Goal: Task Accomplishment & Management: Use online tool/utility

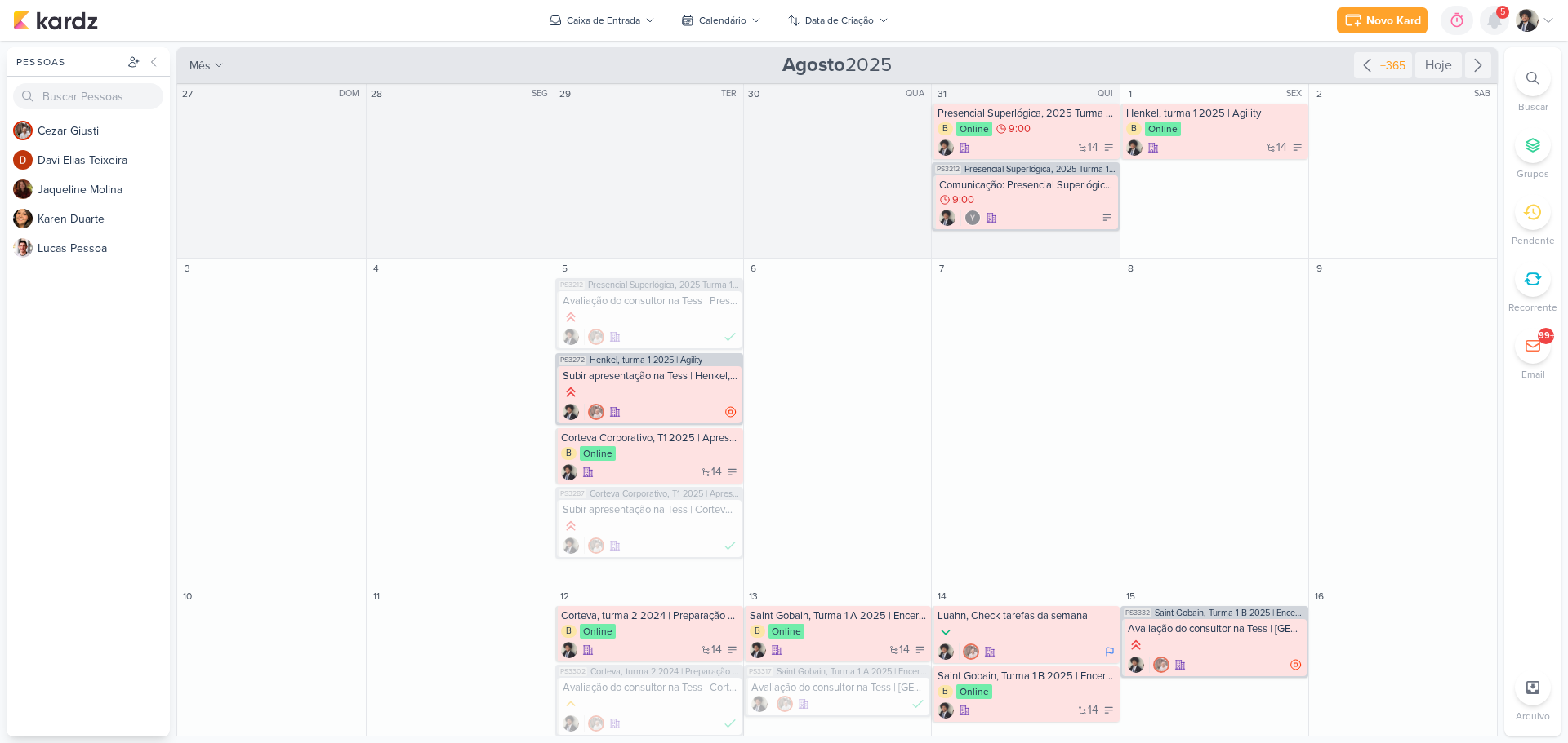
click at [1495, 19] on icon at bounding box center [1494, 20] width 13 height 15
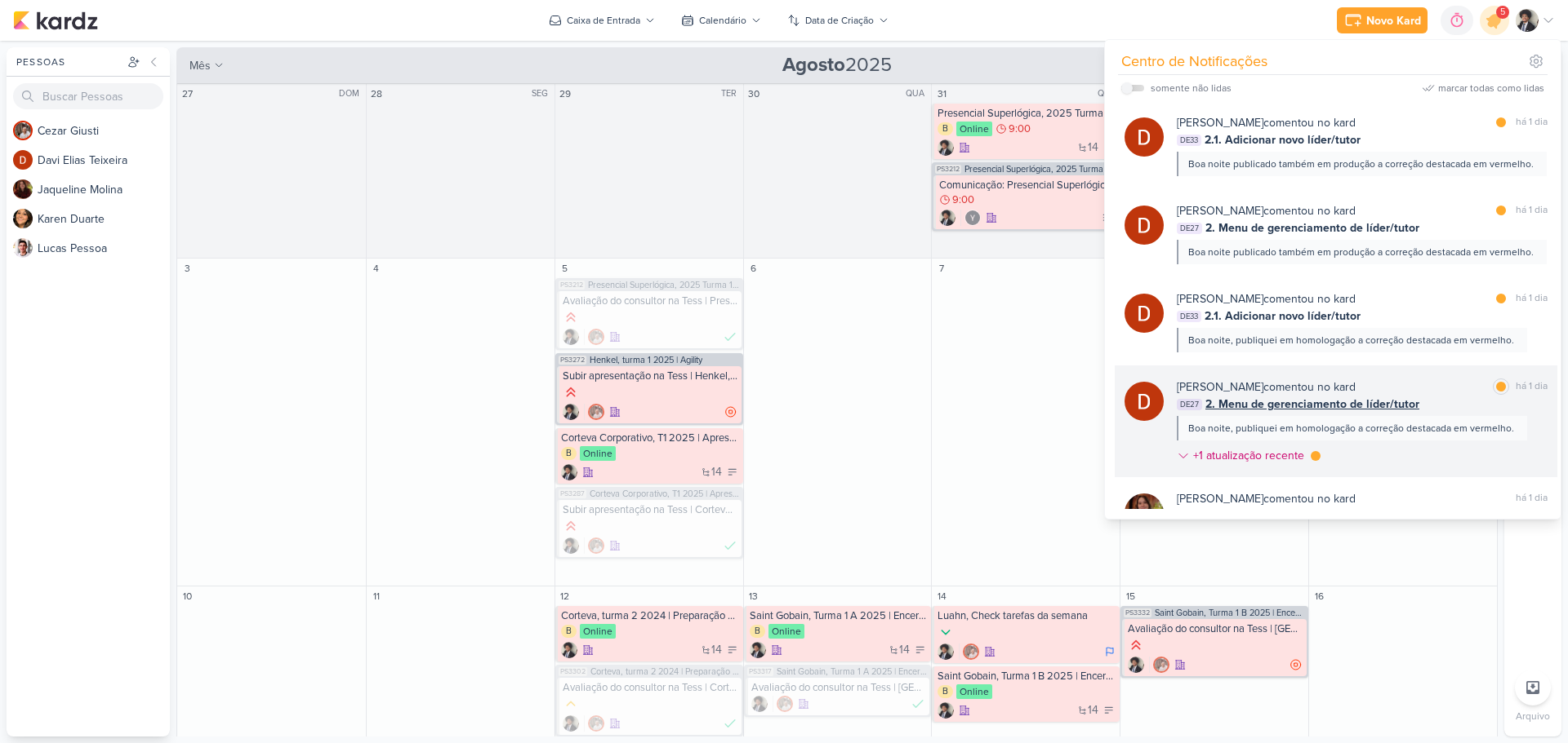
click at [1334, 397] on span "2. Menu de gerenciamento de líder/tutor" at bounding box center [1312, 404] width 214 height 17
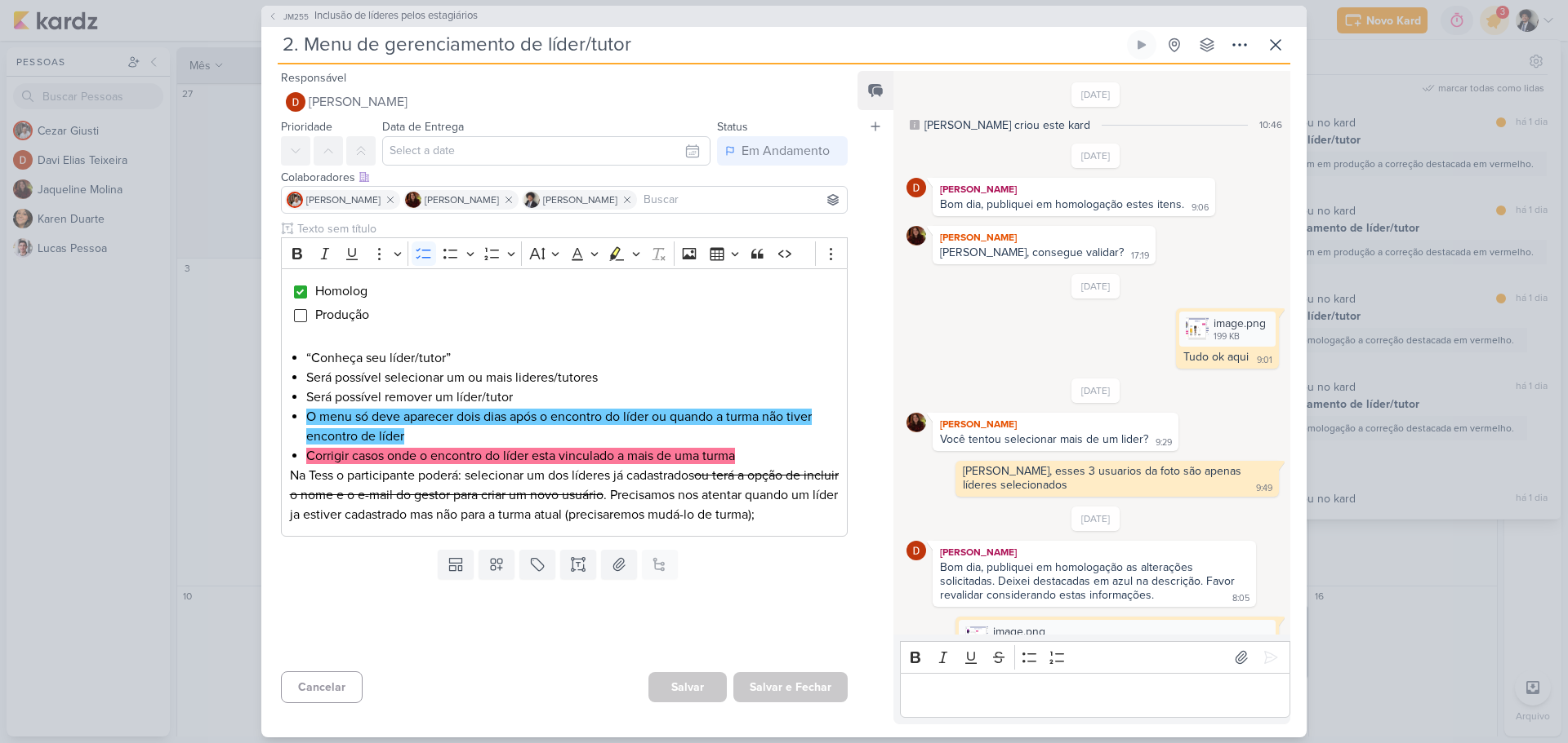
scroll to position [477, 0]
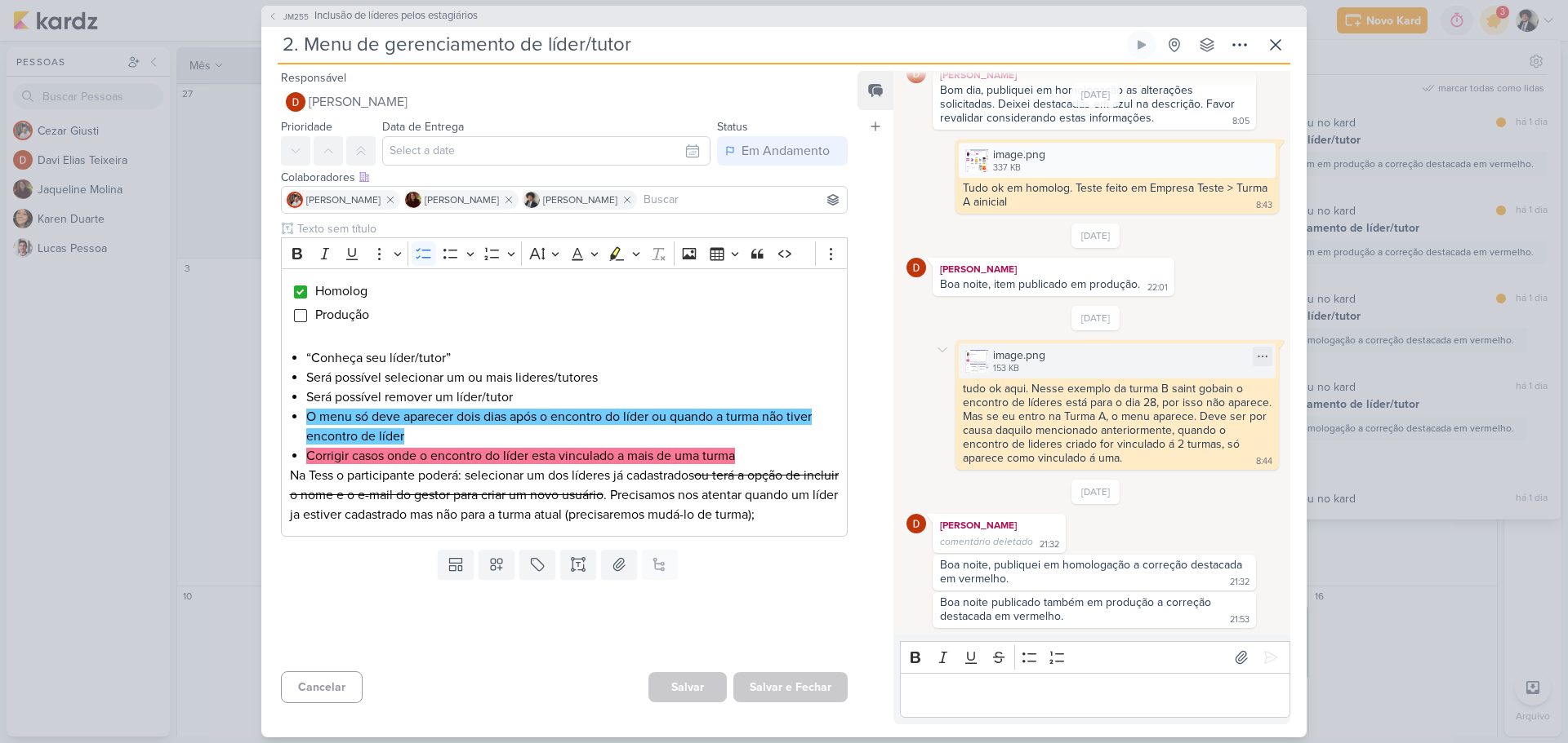
click at [1024, 364] on div "image.png" at bounding box center [1018, 355] width 52 height 17
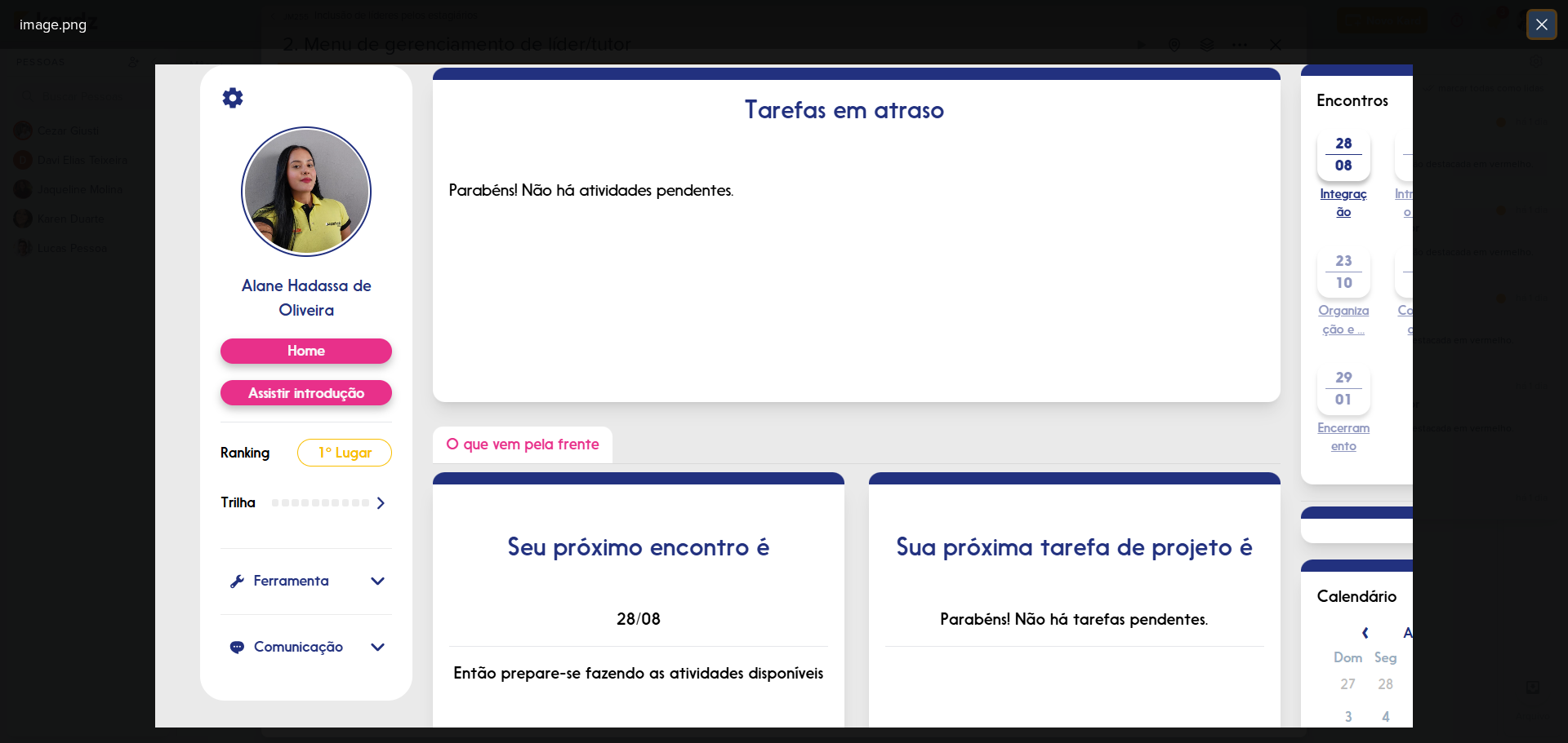
click at [1538, 23] on icon at bounding box center [1541, 24] width 19 height 19
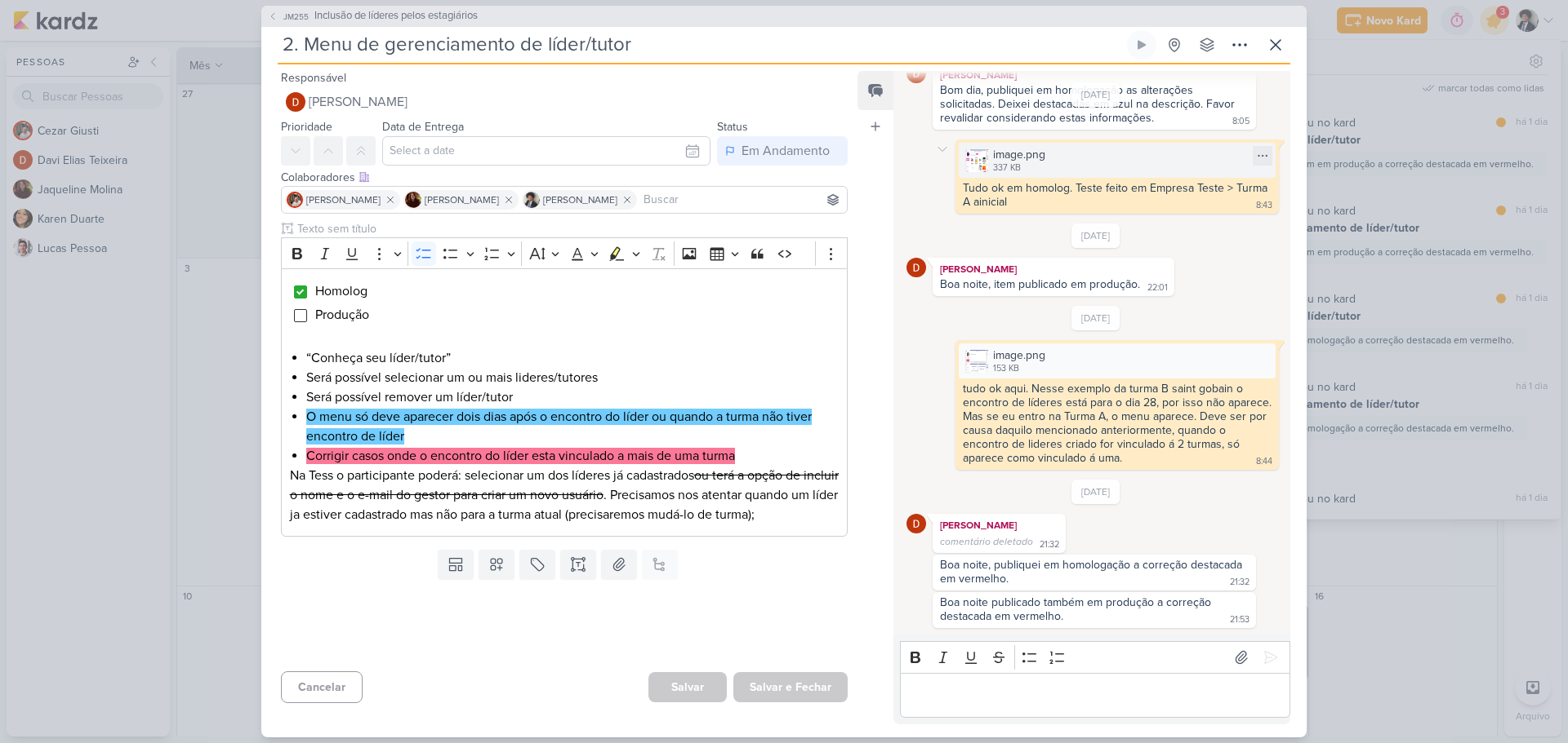
click at [999, 158] on div "image.png" at bounding box center [1018, 154] width 52 height 17
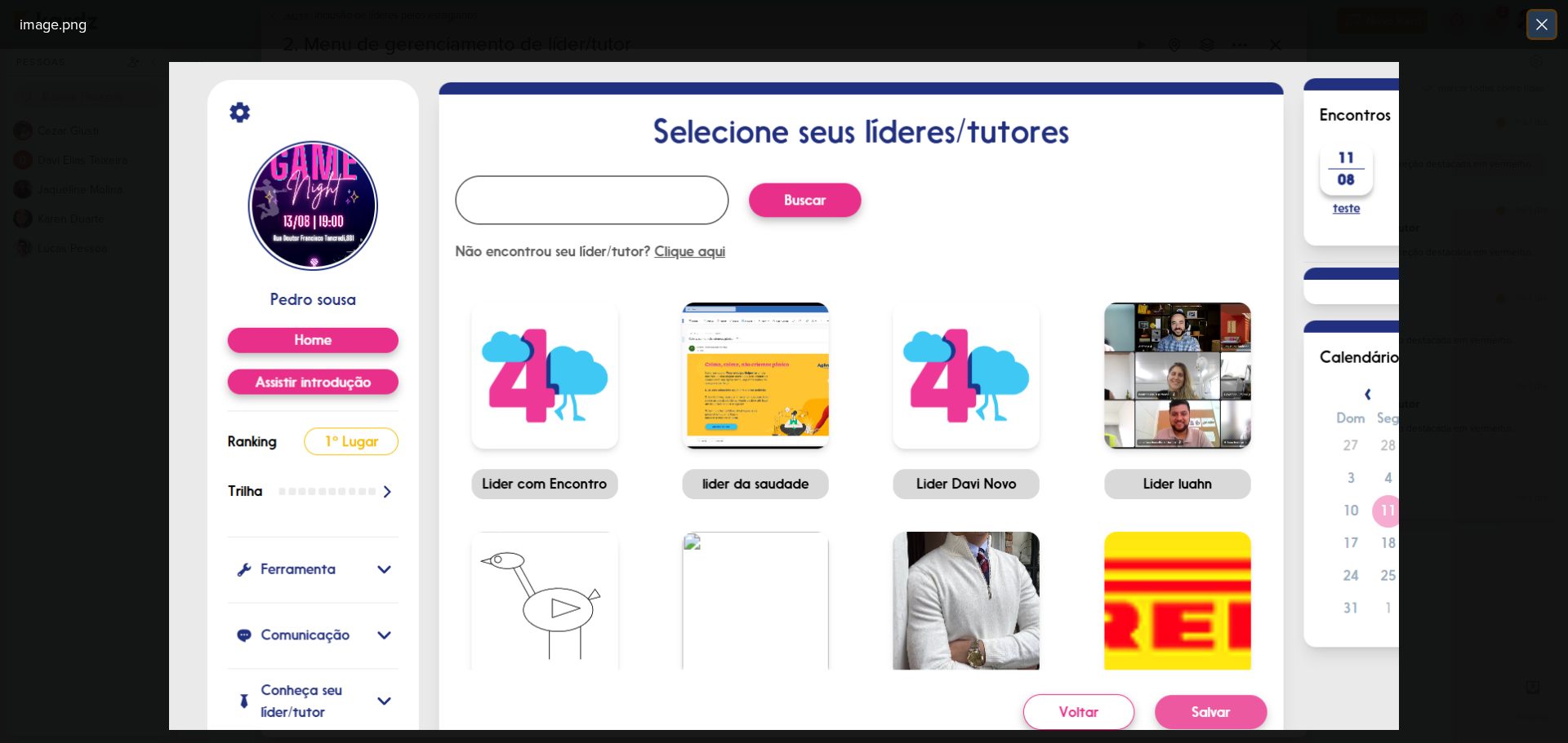
click at [1535, 27] on icon at bounding box center [1541, 24] width 19 height 19
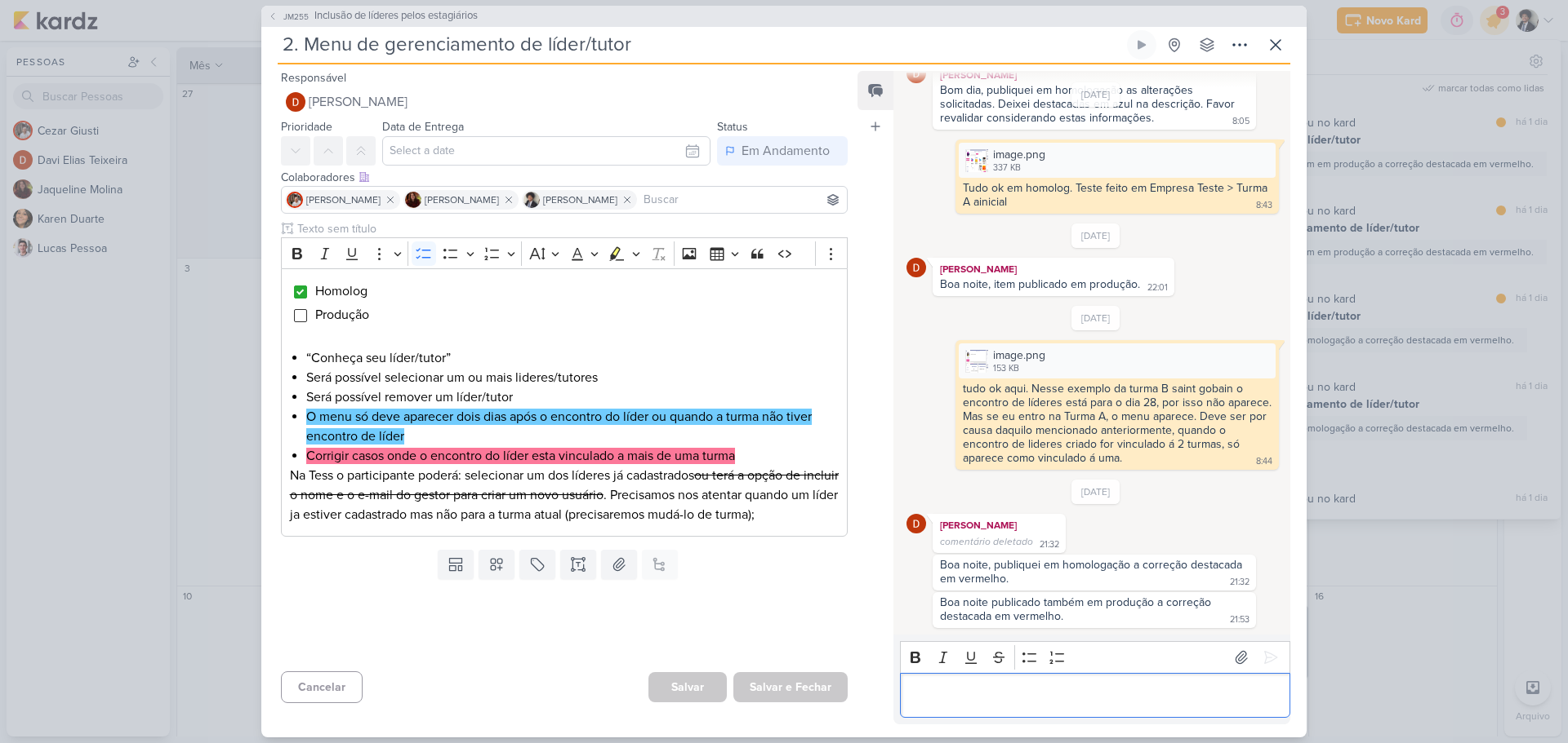
click at [1083, 706] on div "Editor editing area: main" at bounding box center [1094, 696] width 390 height 45
click at [1249, 695] on p "Tudo certo em produção. Foi corrigido esse caso da saint" at bounding box center [1094, 695] width 374 height 19
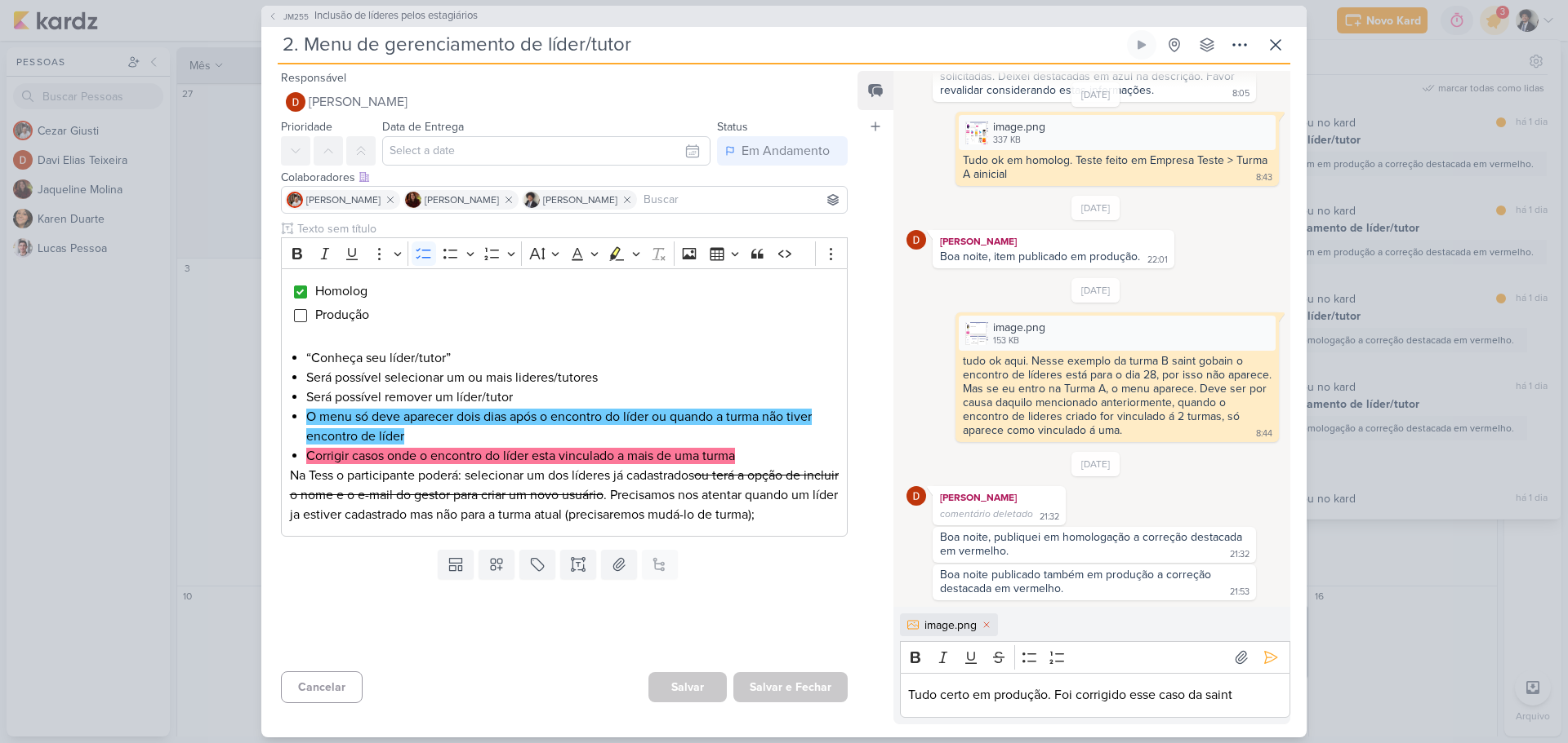
click at [1247, 694] on p "Tudo certo em produção. Foi corrigido esse caso da saint" at bounding box center [1094, 695] width 374 height 19
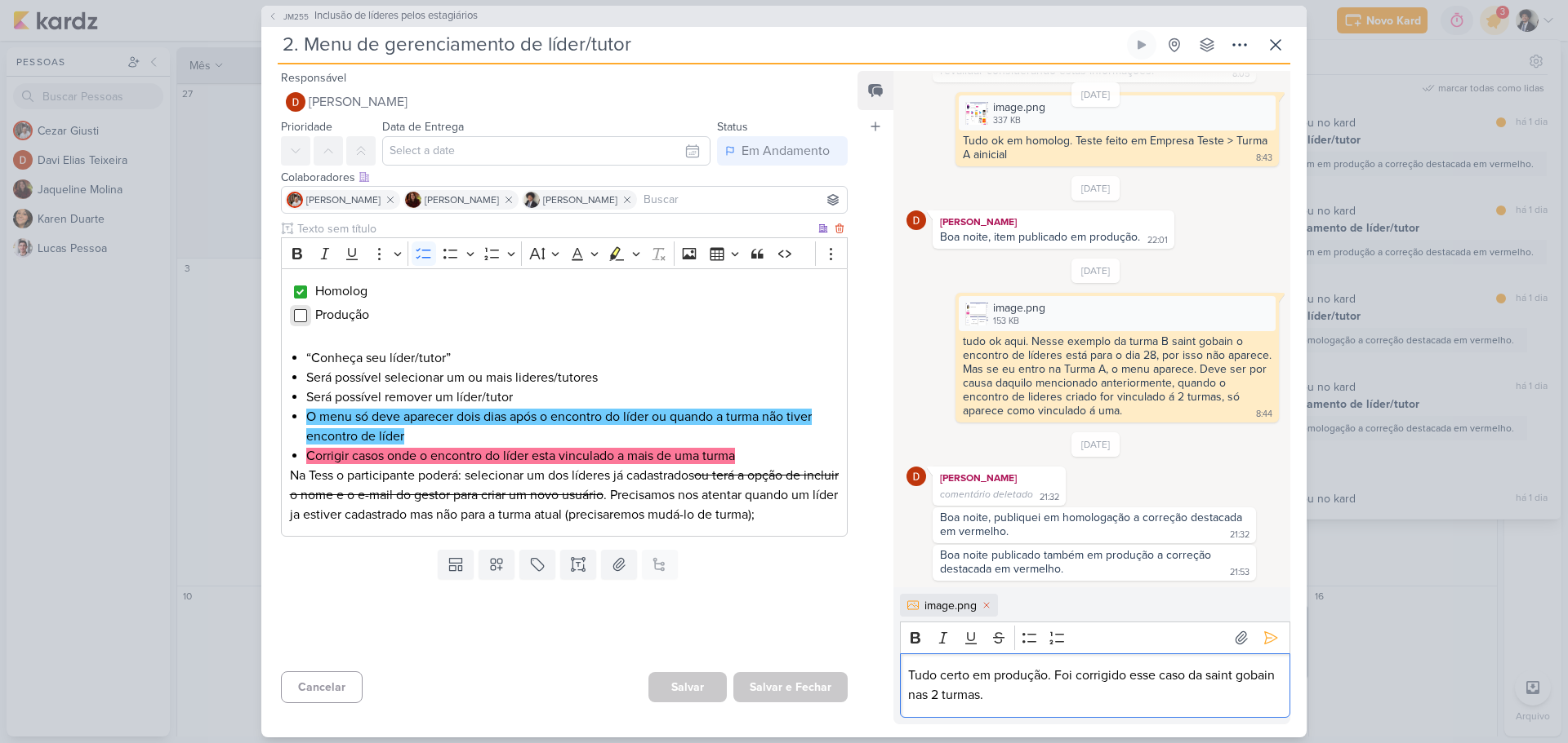
click at [304, 319] on input "Editor editing area: main" at bounding box center [300, 316] width 13 height 13
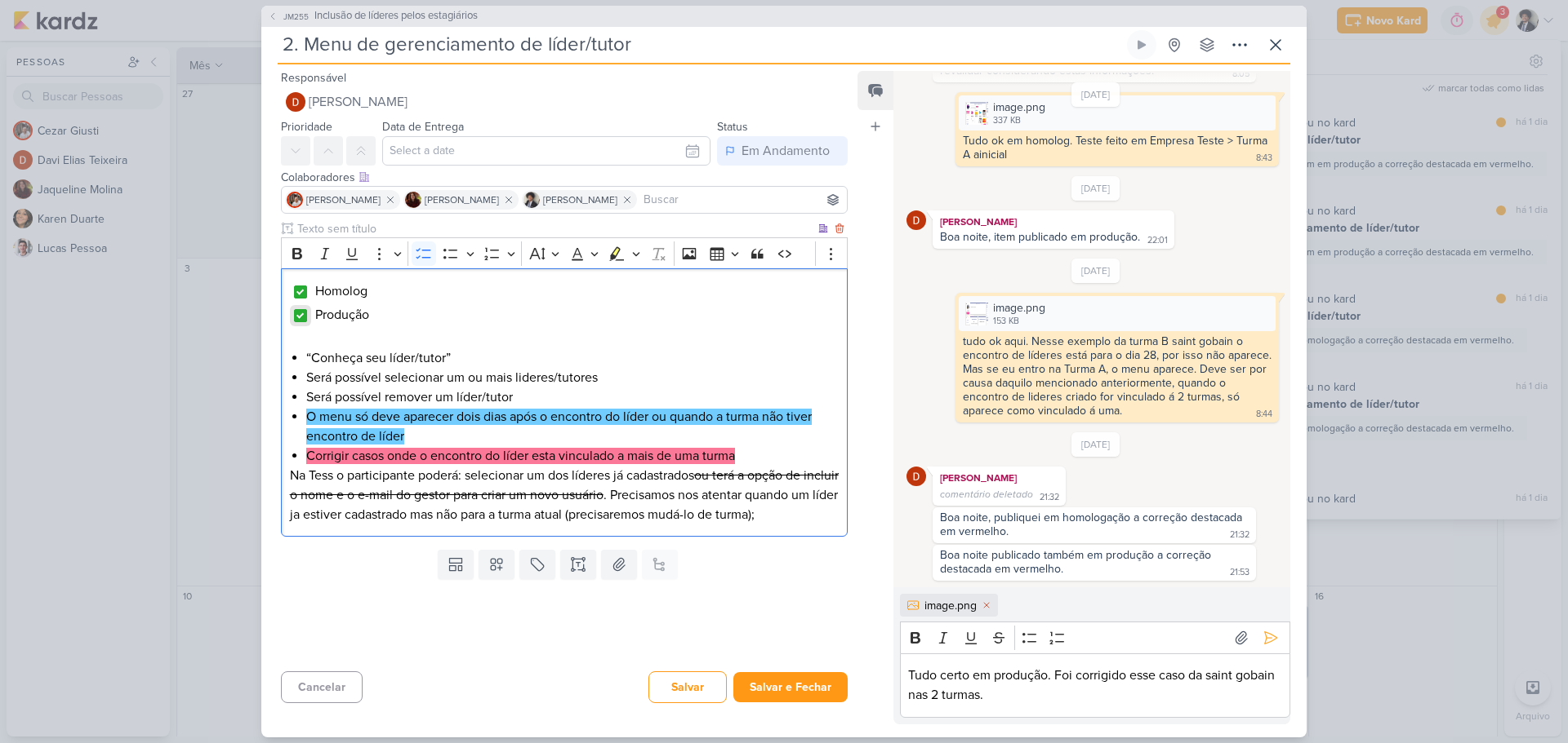
click at [299, 314] on input "Editor editing area: main" at bounding box center [300, 316] width 13 height 13
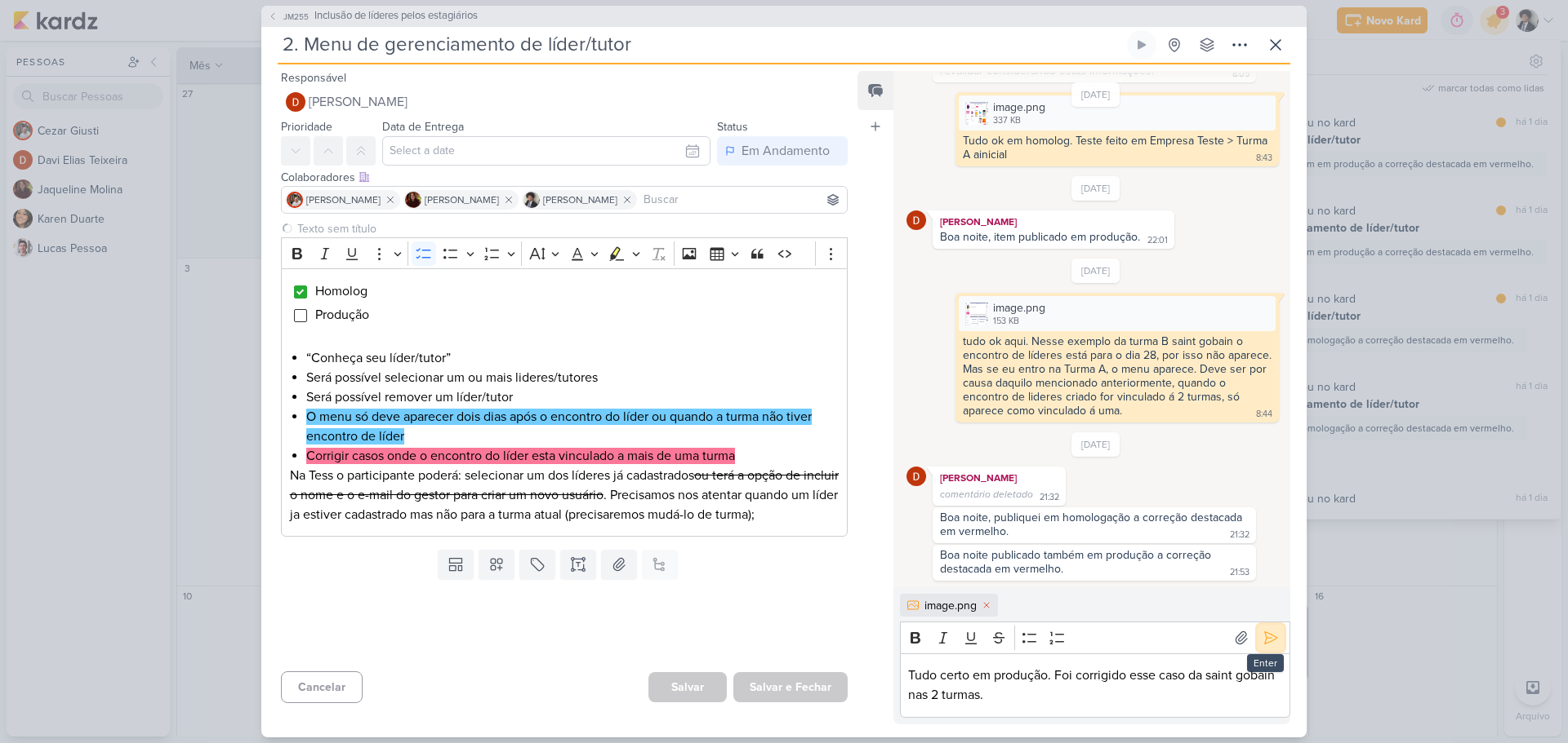
click at [1268, 641] on icon at bounding box center [1270, 638] width 12 height 12
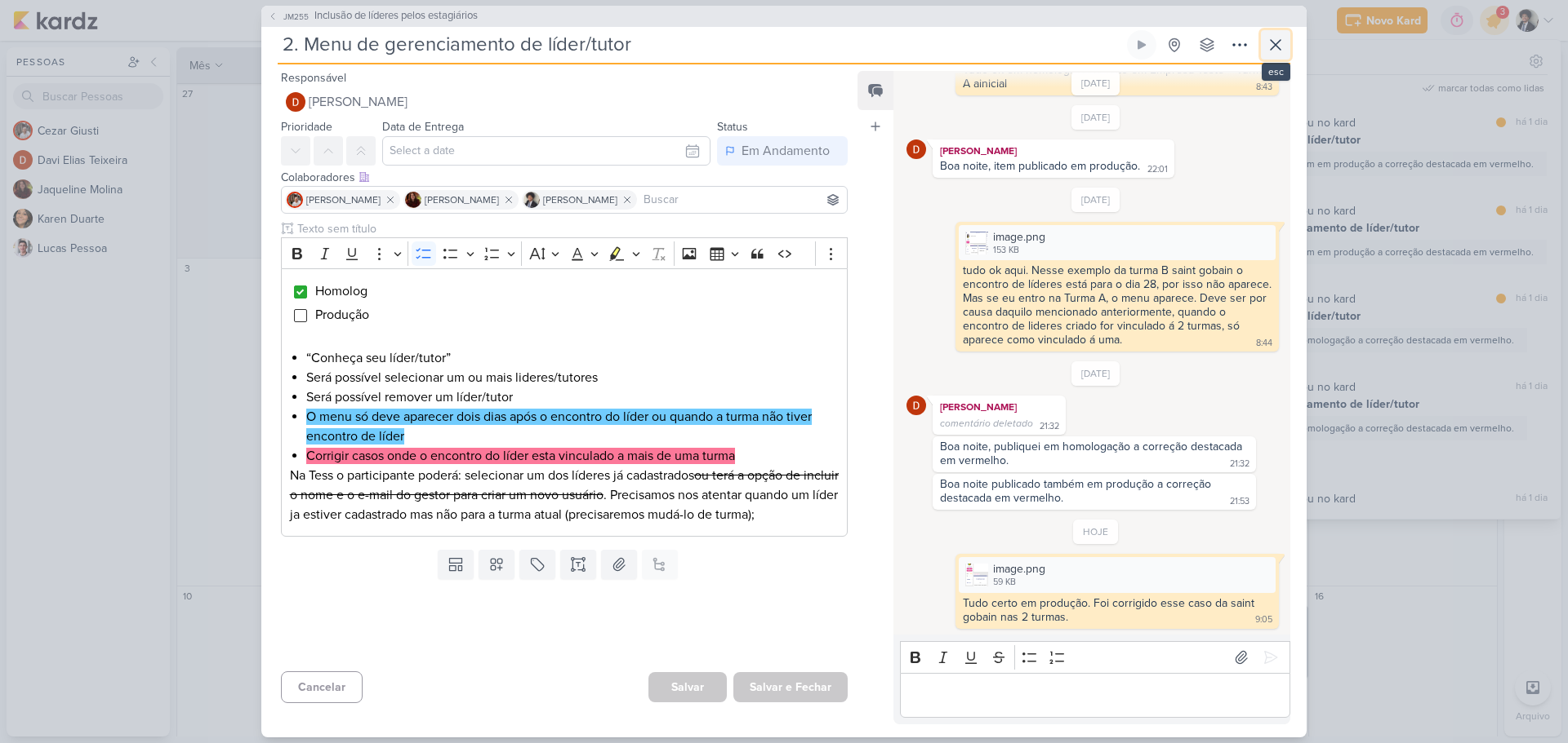
click at [1276, 43] on icon at bounding box center [1275, 44] width 19 height 19
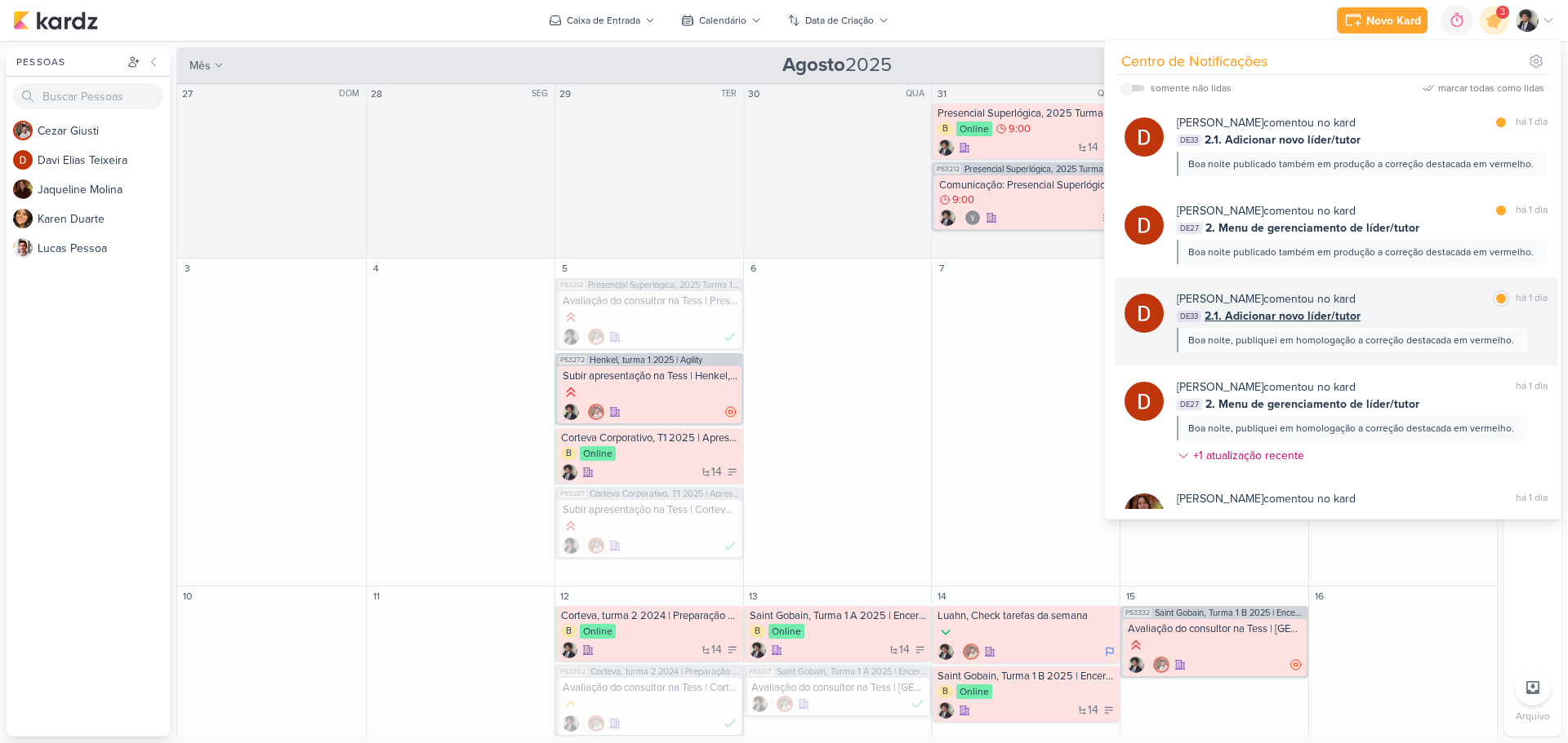
click at [1314, 317] on span "2.1. Adicionar novo líder/tutor" at bounding box center [1282, 316] width 156 height 17
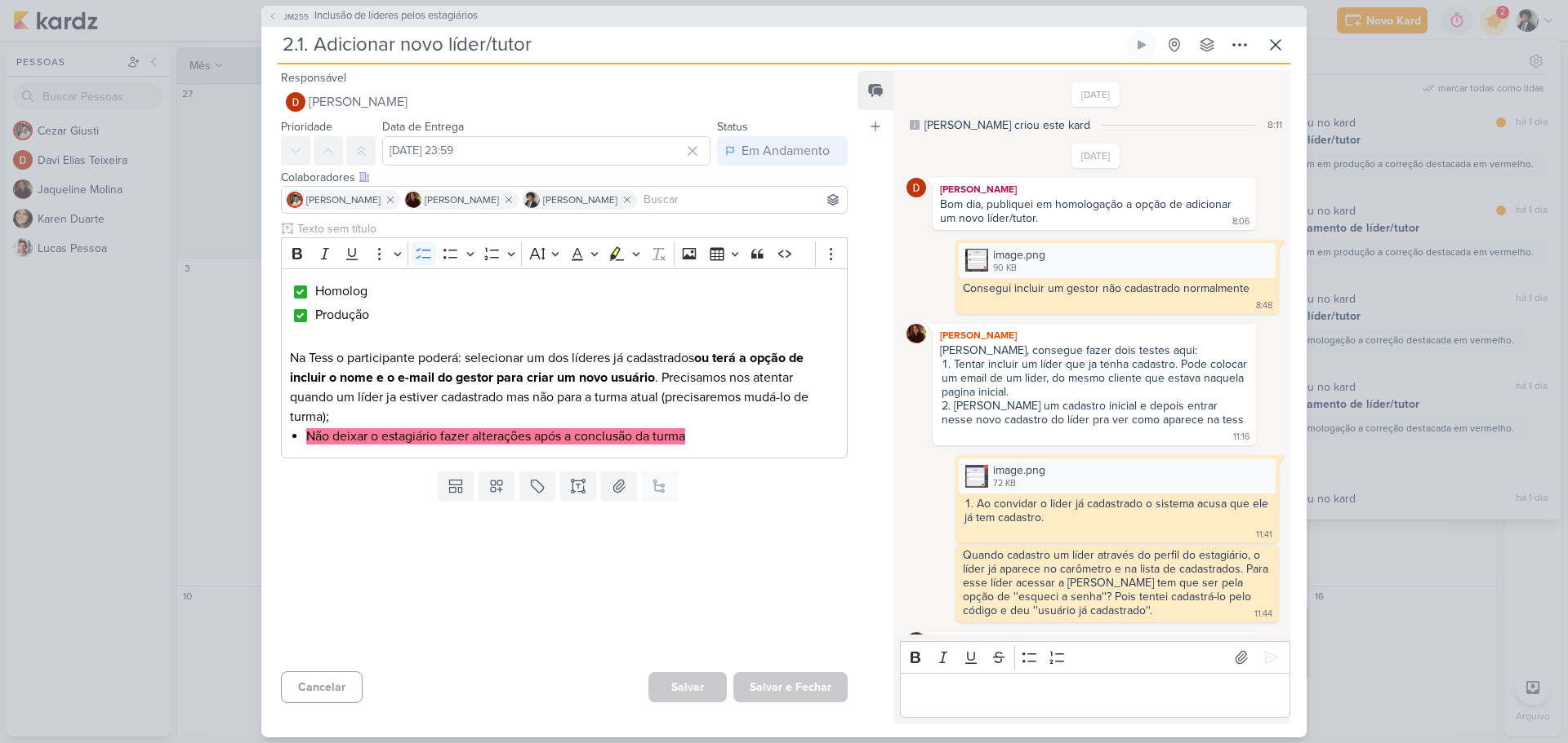
scroll to position [1057, 0]
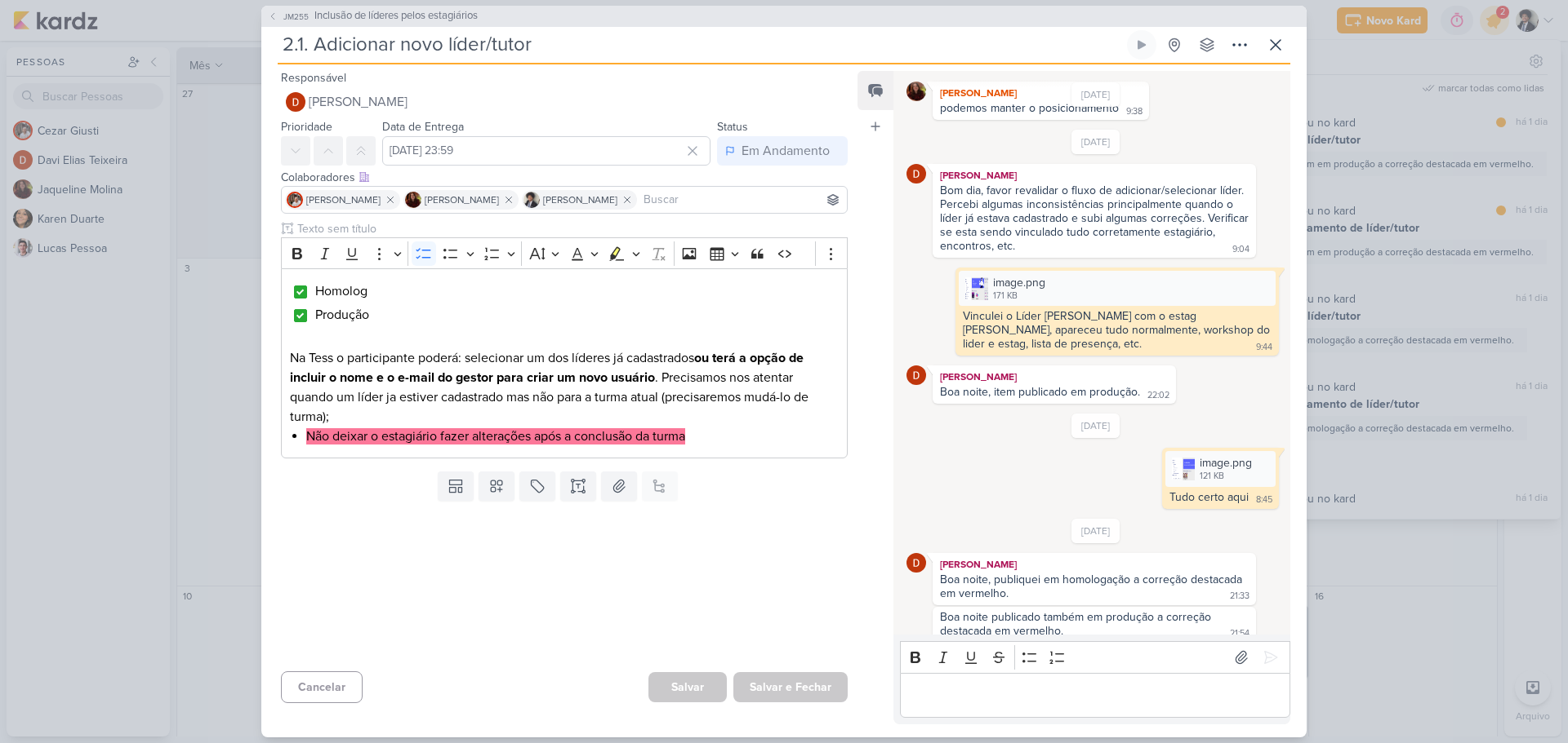
click at [1037, 697] on p "Editor editing area: main" at bounding box center [1094, 695] width 374 height 19
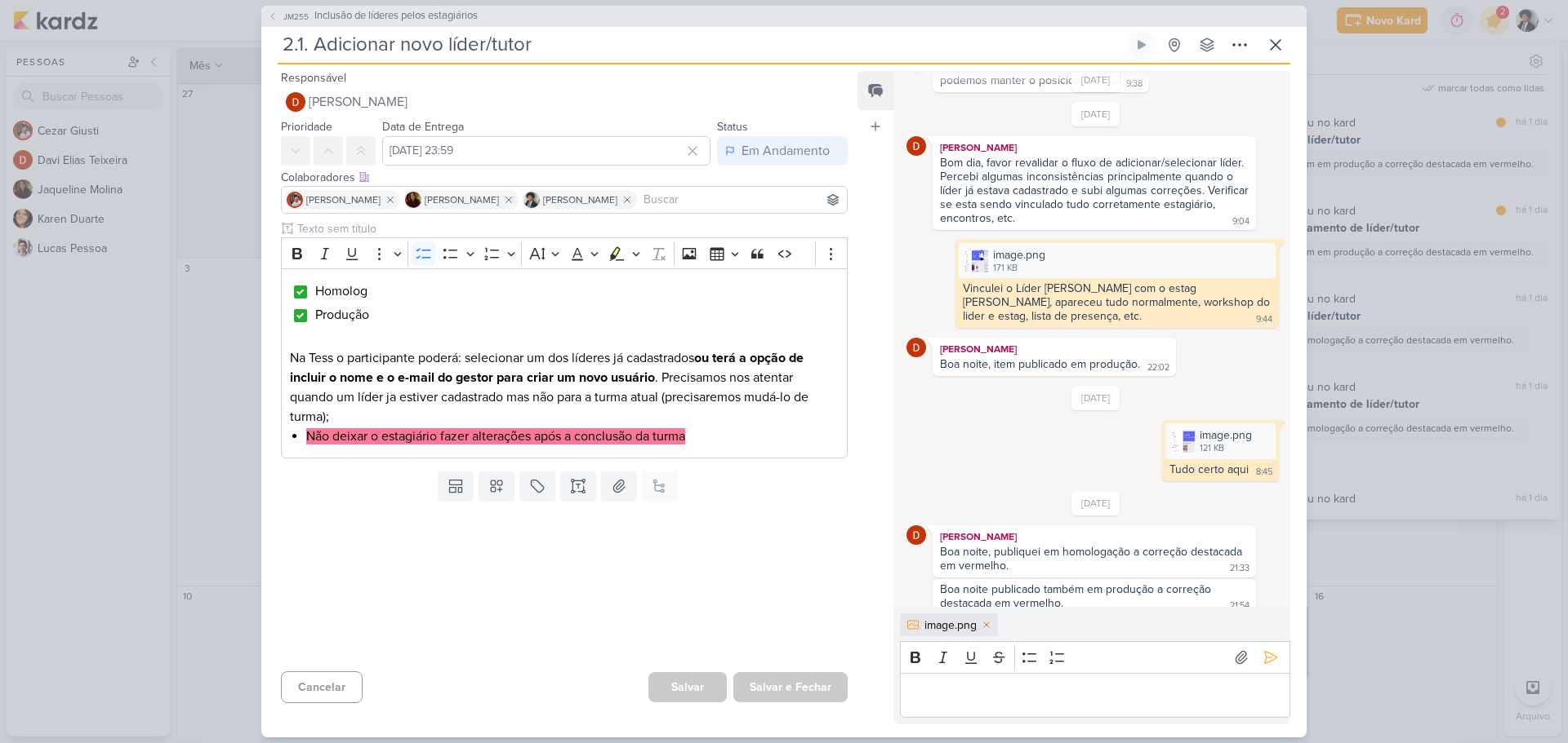
click at [1029, 690] on p "Editor editing area: main" at bounding box center [1094, 695] width 374 height 19
click at [1268, 657] on icon at bounding box center [1270, 657] width 12 height 12
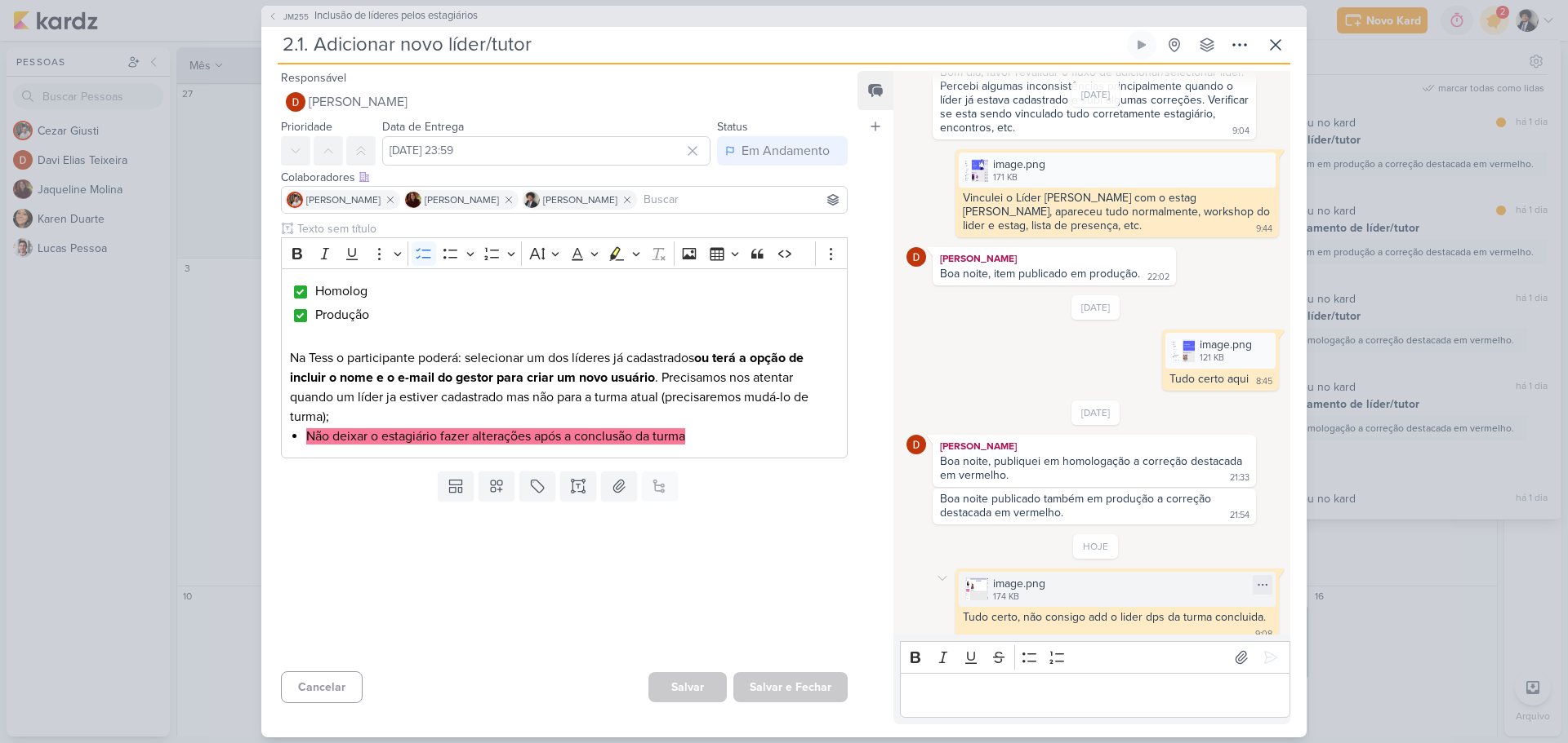
click at [1067, 572] on div "image.png 174 KB" at bounding box center [1117, 590] width 317 height 35
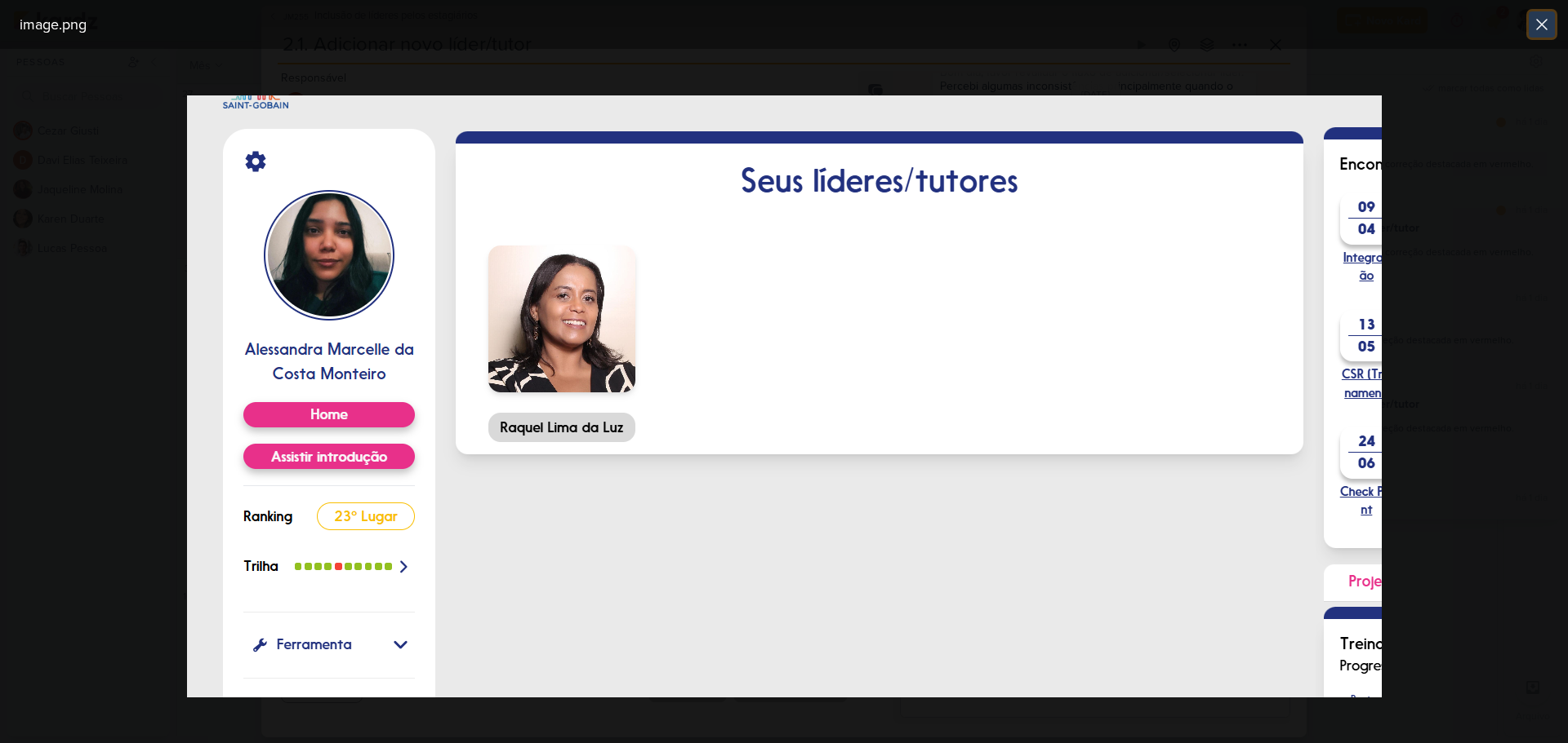
click at [1538, 27] on icon at bounding box center [1542, 24] width 10 height 10
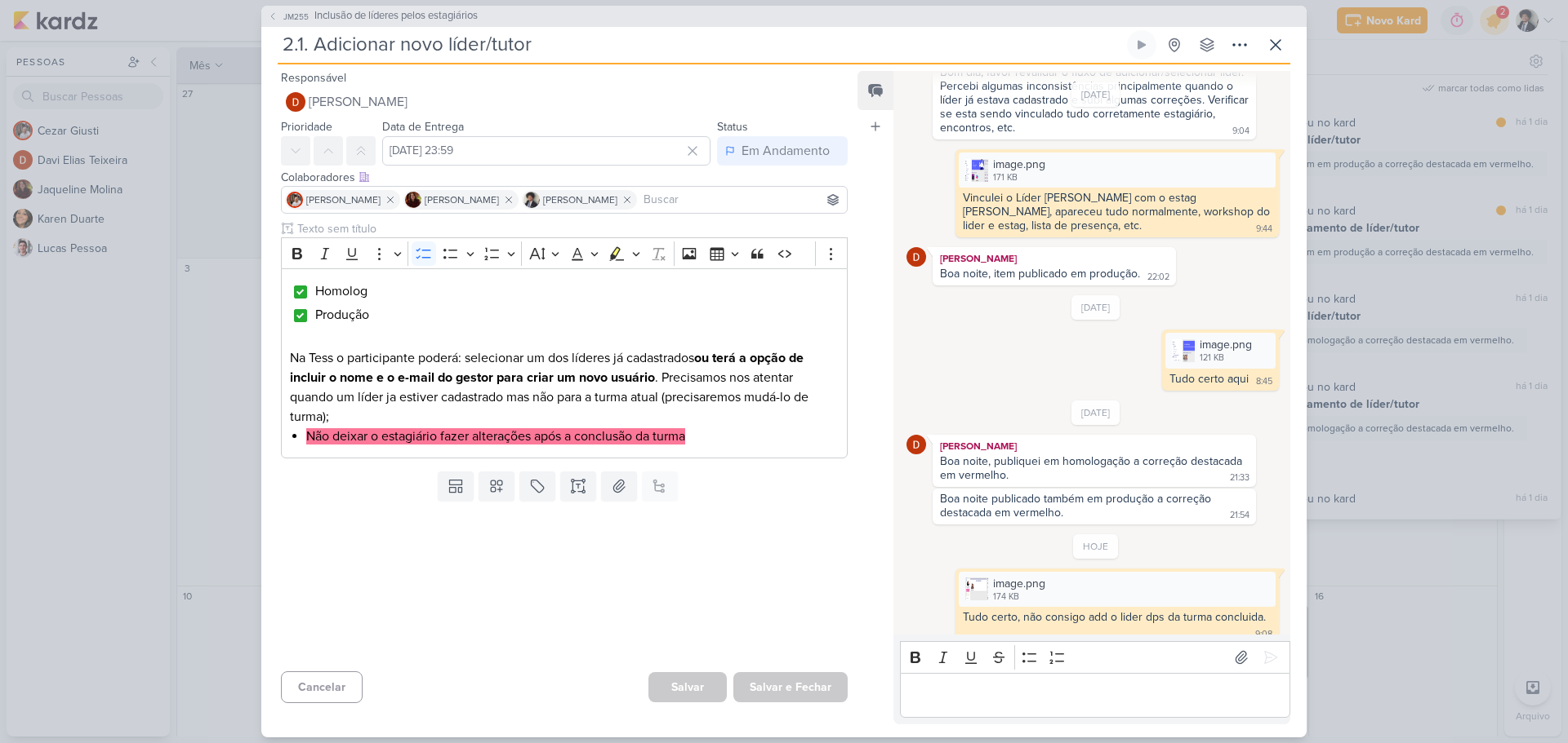
click at [1274, 23] on div "JM255 Inclusão de líderes pelos estagiários" at bounding box center [784, 16] width 1045 height 21
click at [1270, 42] on icon at bounding box center [1275, 44] width 19 height 19
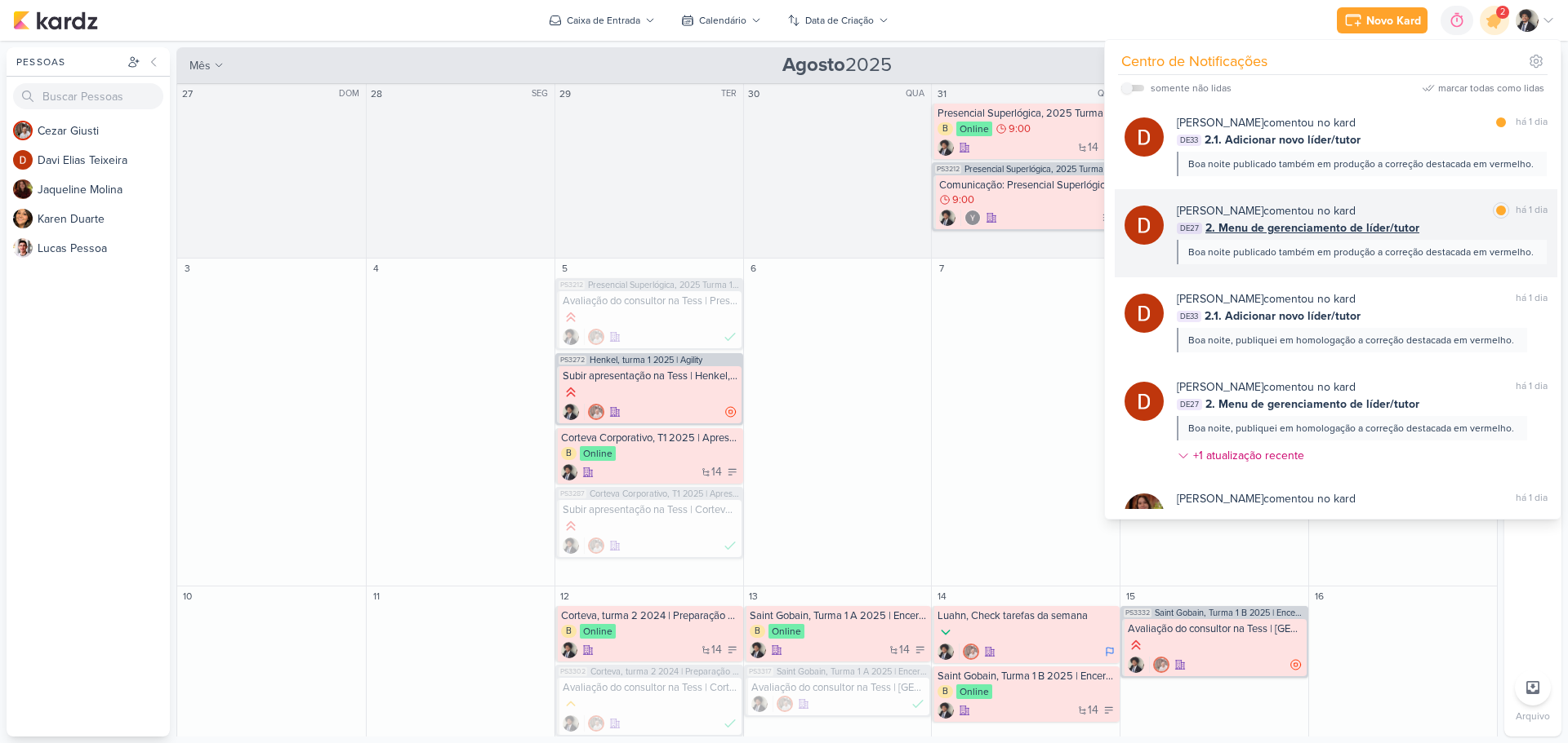
click at [1352, 229] on span "2. Menu de gerenciamento de líder/tutor" at bounding box center [1312, 228] width 214 height 17
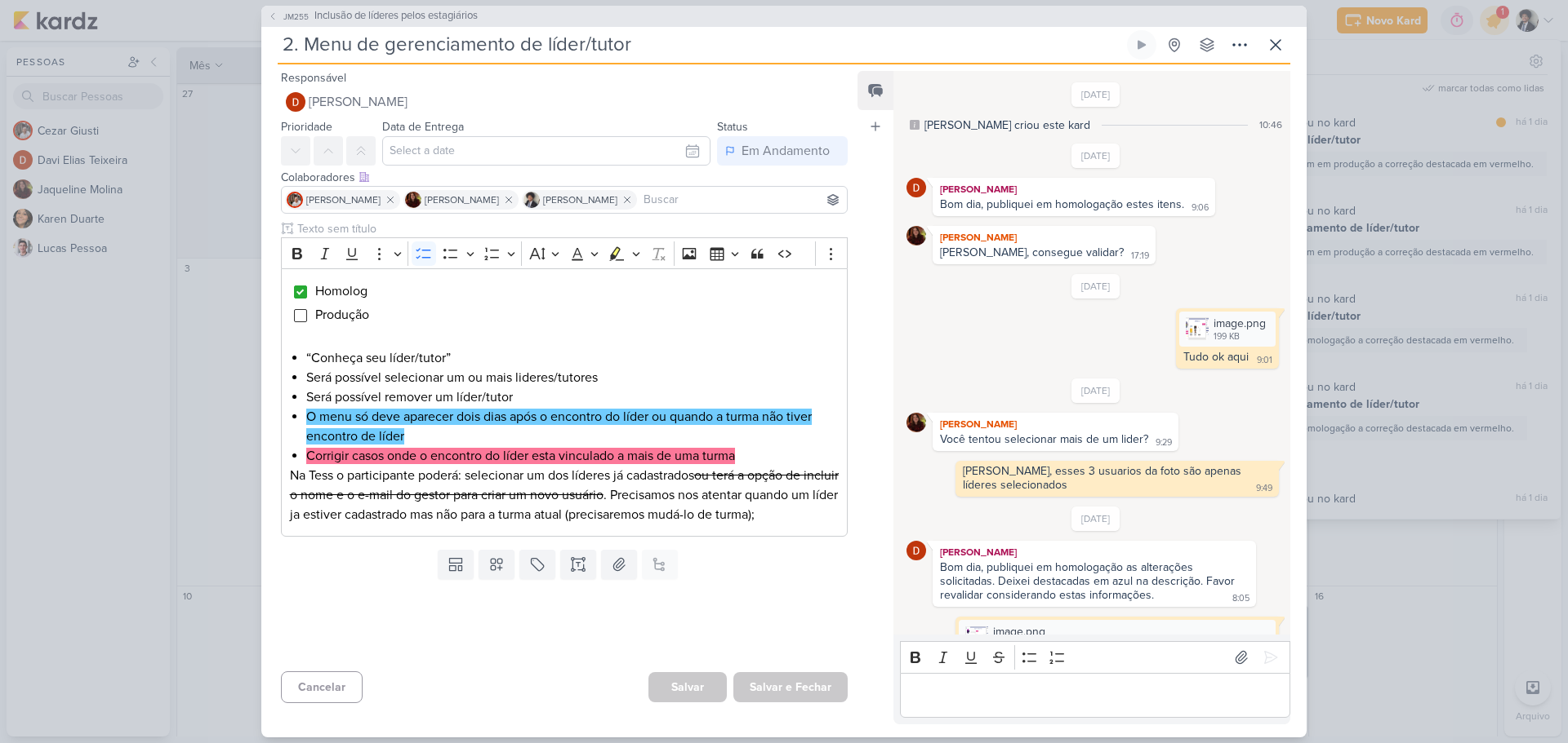
scroll to position [596, 0]
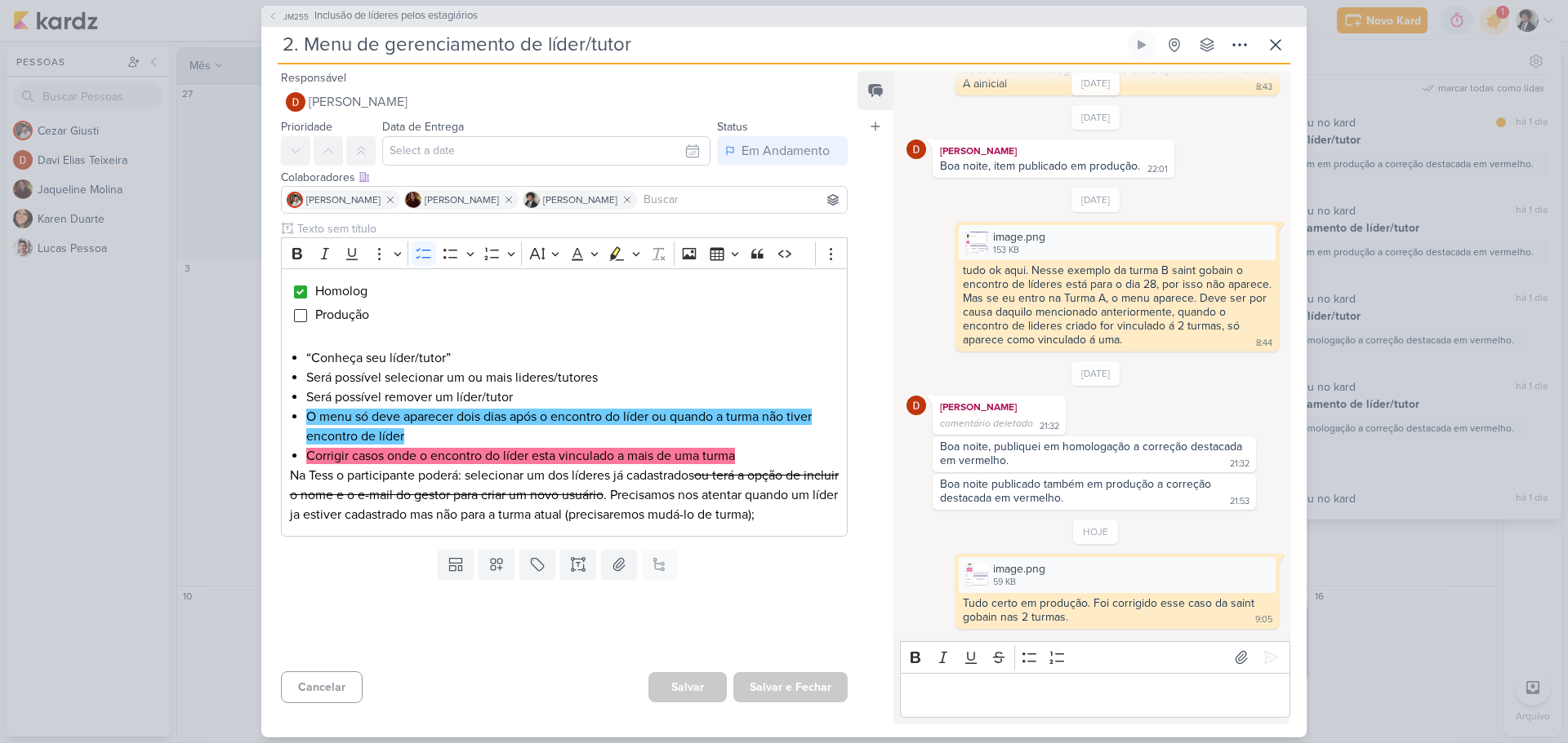
click at [1269, 28] on div "JM255 Inclusão de líderes pelos estagiários 2. Menu de gerenciamento de líder/t…" at bounding box center [784, 372] width 1045 height 732
click at [1276, 47] on icon at bounding box center [1275, 44] width 19 height 19
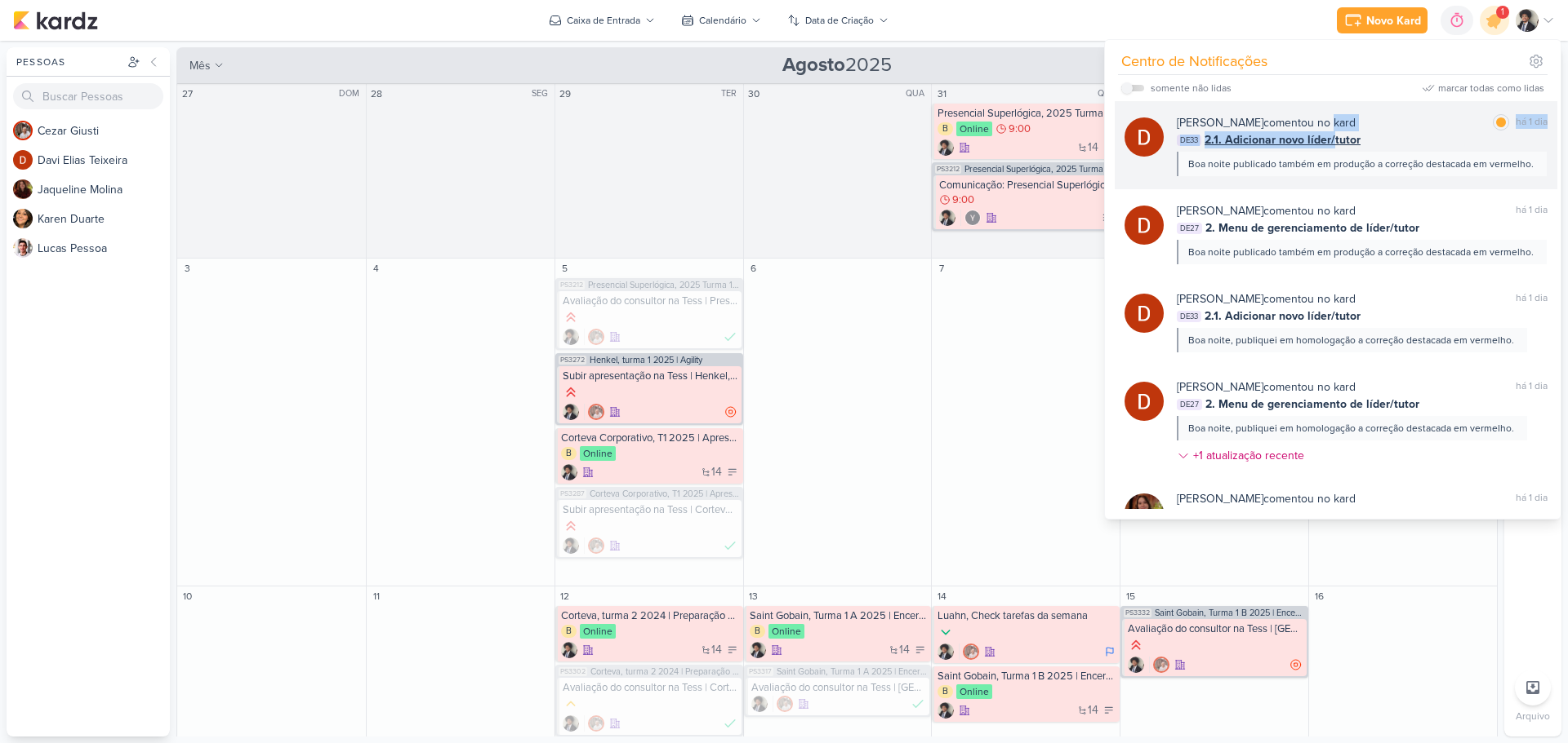
click at [1330, 131] on div "[PERSON_NAME] comentou no kard marcar como lida há 1 dia DE33 2.1. Adicionar no…" at bounding box center [1362, 145] width 371 height 62
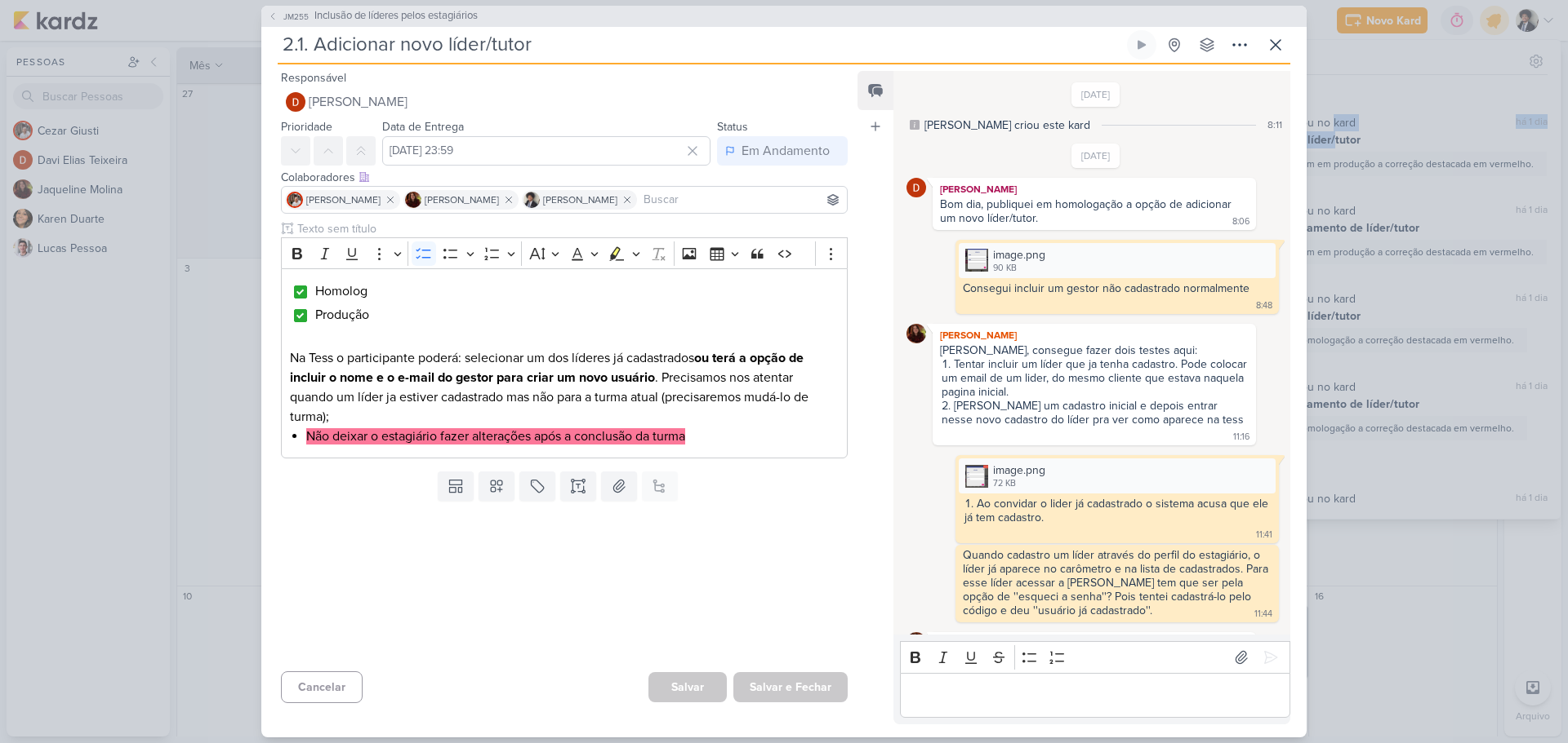
scroll to position [1175, 0]
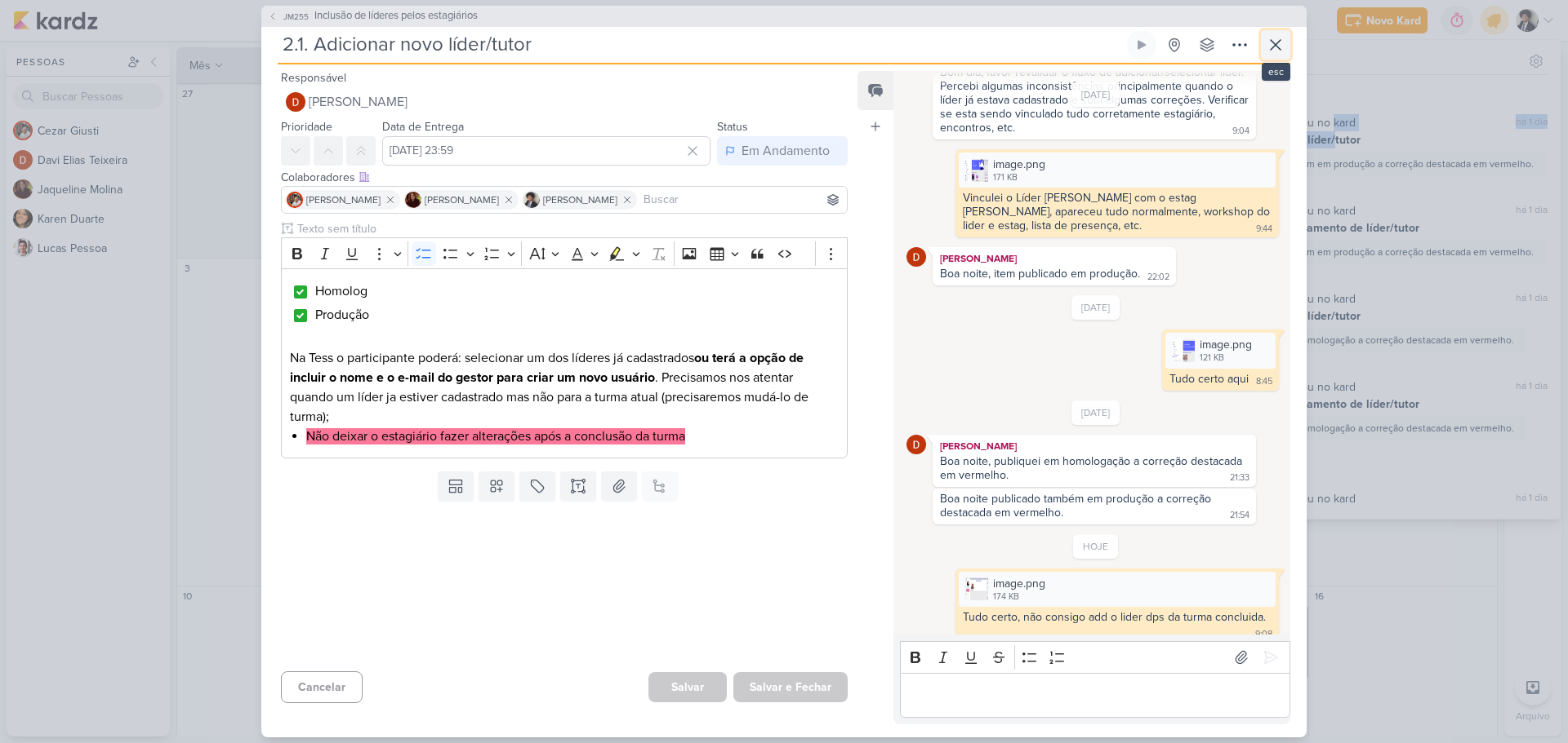
click at [1283, 43] on icon at bounding box center [1275, 44] width 19 height 19
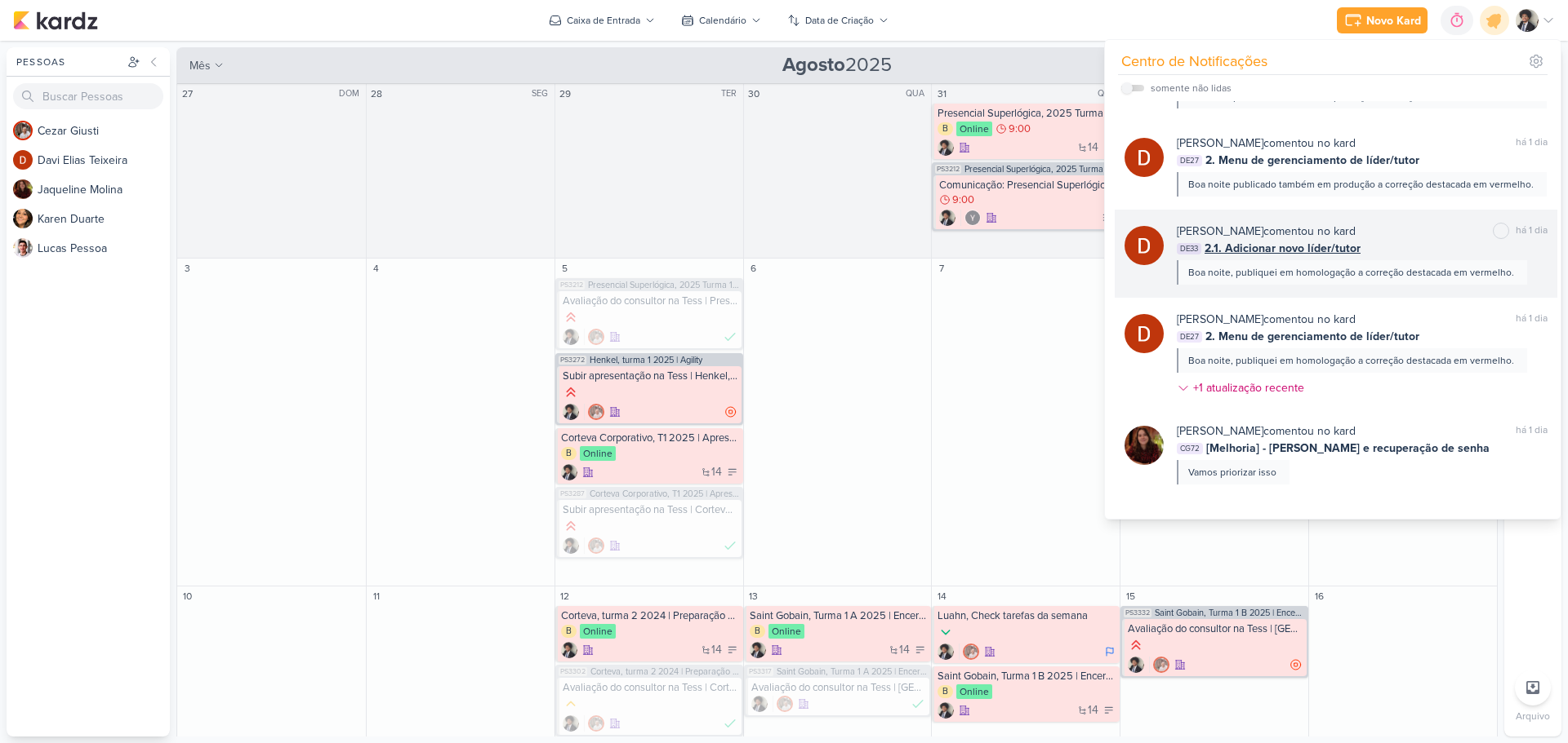
scroll to position [0, 0]
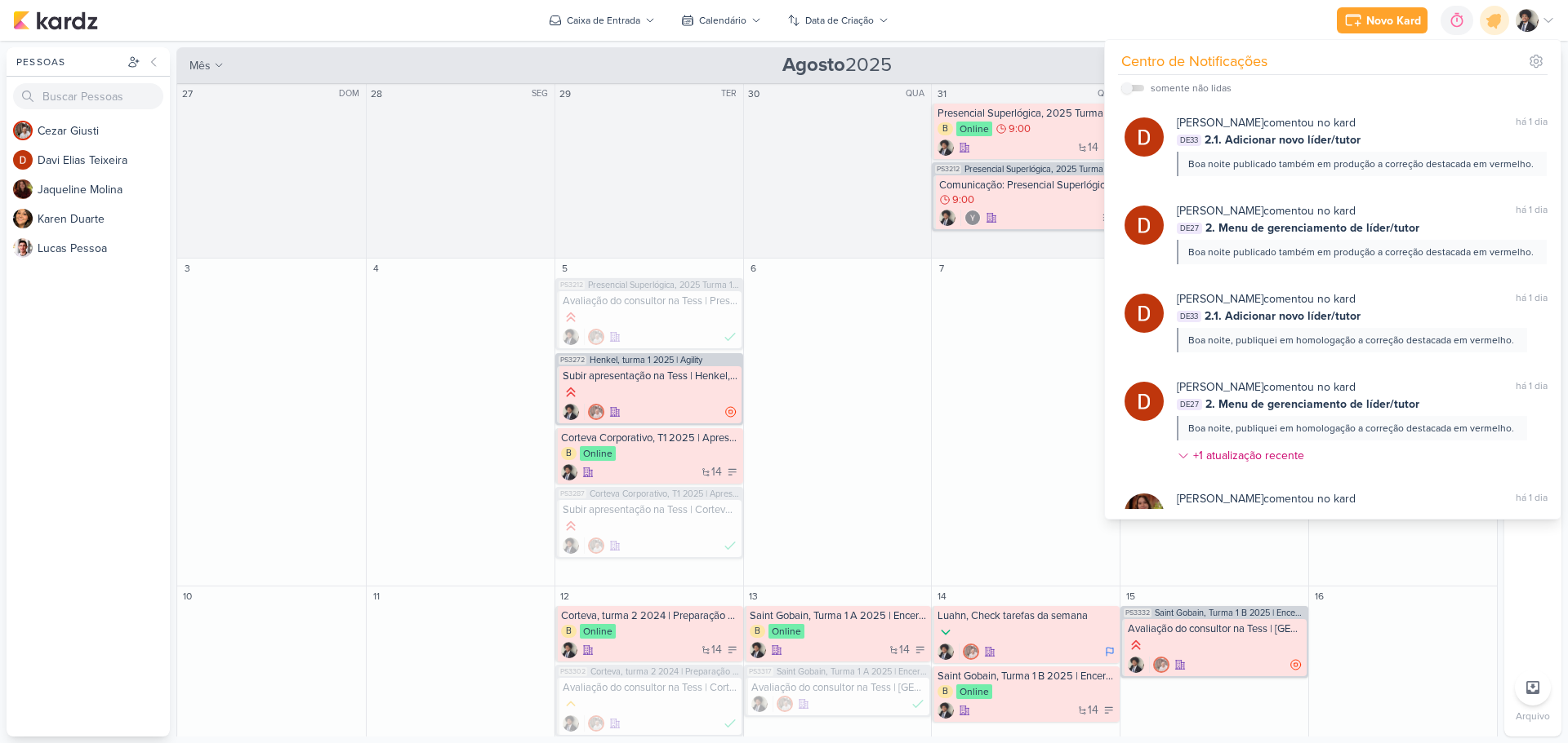
click at [1294, 32] on div "Novo Kard Ctrl + k 0h0m Sessão desligada... Hoje 0h0m Semana 0h0m Mês 0h0m" at bounding box center [784, 20] width 1542 height 41
